Goal: Task Accomplishment & Management: Manage account settings

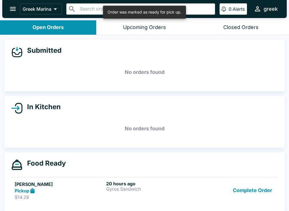
click at [197, 194] on div "[PERSON_NAME] Pickup $14.28 20 hours ago Gyros Sandwich Complete Order" at bounding box center [144, 190] width 259 height 19
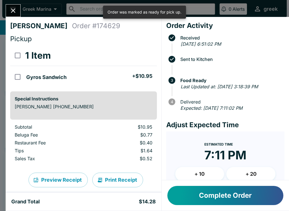
click at [235, 194] on button "Complete Order" at bounding box center [225, 195] width 116 height 19
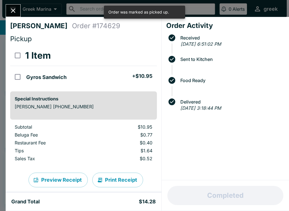
click at [19, 12] on button "Close" at bounding box center [13, 11] width 14 height 12
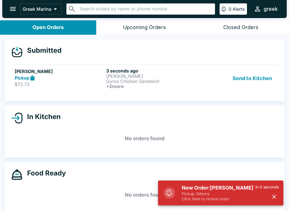
click at [256, 76] on button "Send to Kitchen" at bounding box center [252, 78] width 44 height 21
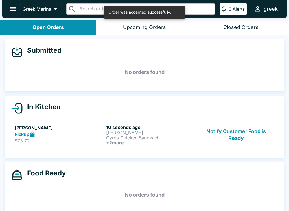
click at [172, 136] on p "Gyros Chicken Sandwich" at bounding box center [150, 137] width 89 height 5
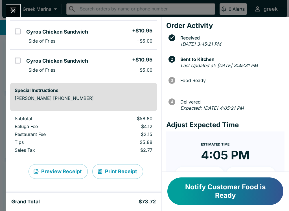
scroll to position [96, 0]
click at [129, 170] on button "Print Receipt" at bounding box center [117, 171] width 51 height 15
click at [246, 187] on button "Notify Customer Food is Ready" at bounding box center [225, 191] width 116 height 28
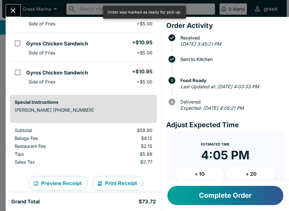
scroll to position [84, 0]
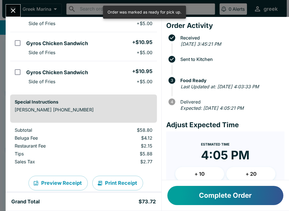
click at [17, 14] on button "Close" at bounding box center [13, 11] width 14 height 12
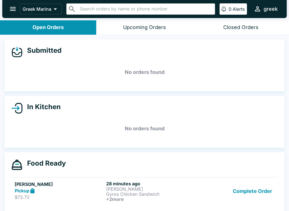
click at [251, 191] on button "Complete Order" at bounding box center [252, 191] width 44 height 21
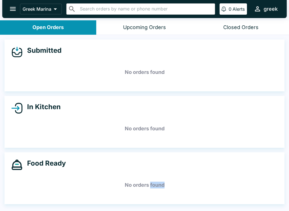
click at [109, 193] on h5 "No orders found" at bounding box center [144, 185] width 266 height 20
click at [241, 207] on div "Submitted No orders found In Kitchen No orders found Food Ready No orders found" at bounding box center [144, 123] width 289 height 177
